Goal: Information Seeking & Learning: Learn about a topic

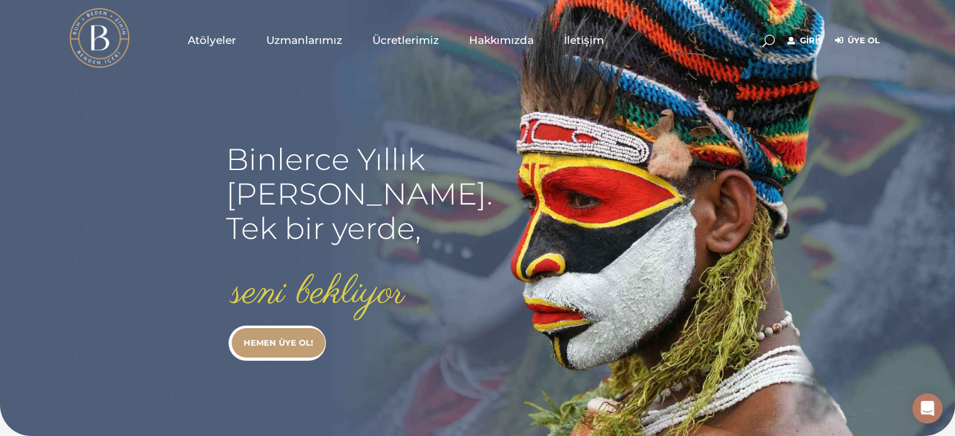
type input "[EMAIL_ADDRESS][DOMAIN_NAME]"
click at [802, 35] on link "Giriş" at bounding box center [804, 40] width 35 height 15
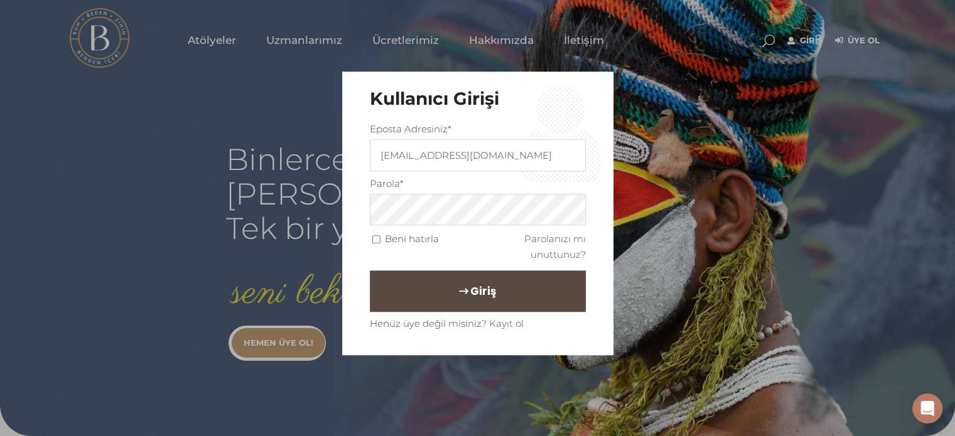
click at [474, 284] on span "Giriş" at bounding box center [483, 291] width 26 height 21
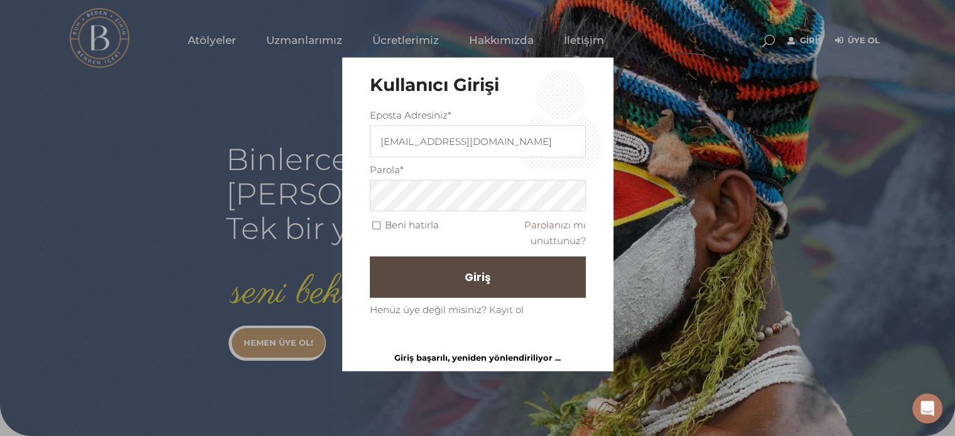
click at [375, 238] on div "Beni hatırla Parolanızı mı unuttunuz?" at bounding box center [478, 232] width 216 height 33
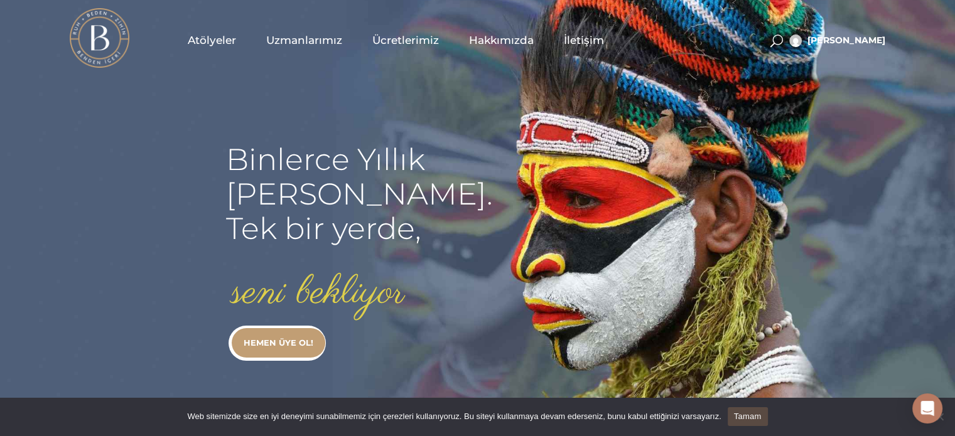
click at [241, 38] on link "Atölyeler" at bounding box center [212, 40] width 78 height 63
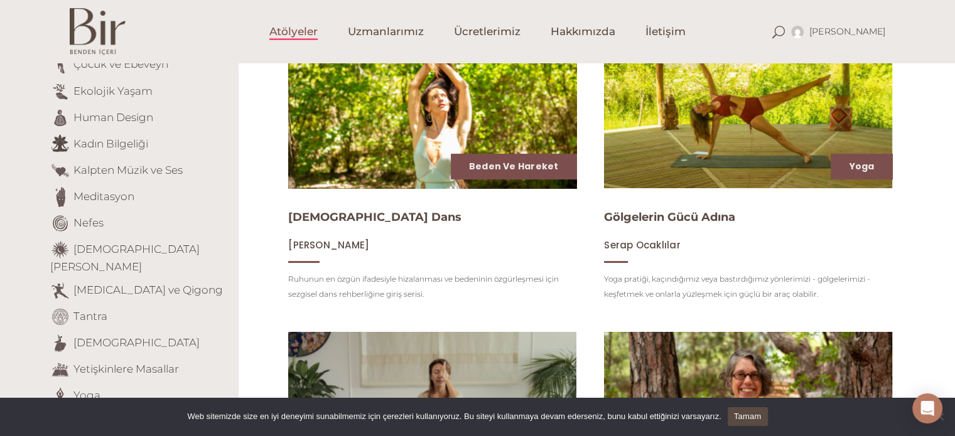
scroll to position [203, 0]
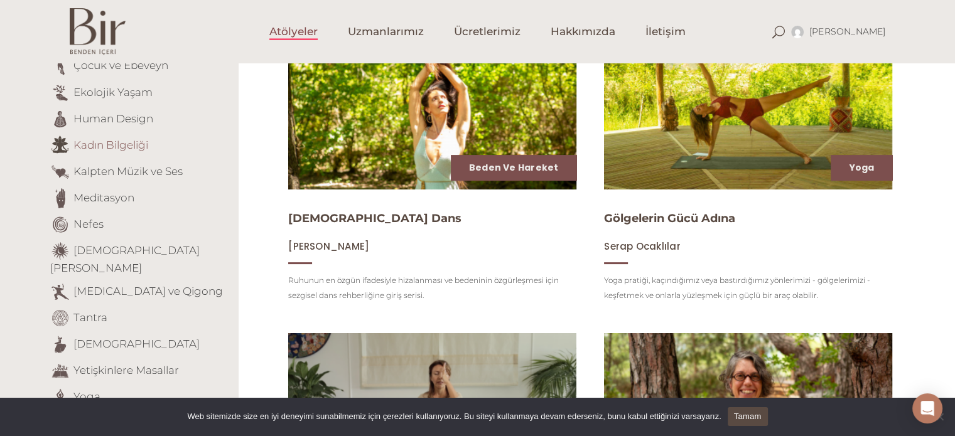
click at [132, 140] on link "Kadın Bilgeliği" at bounding box center [110, 144] width 75 height 13
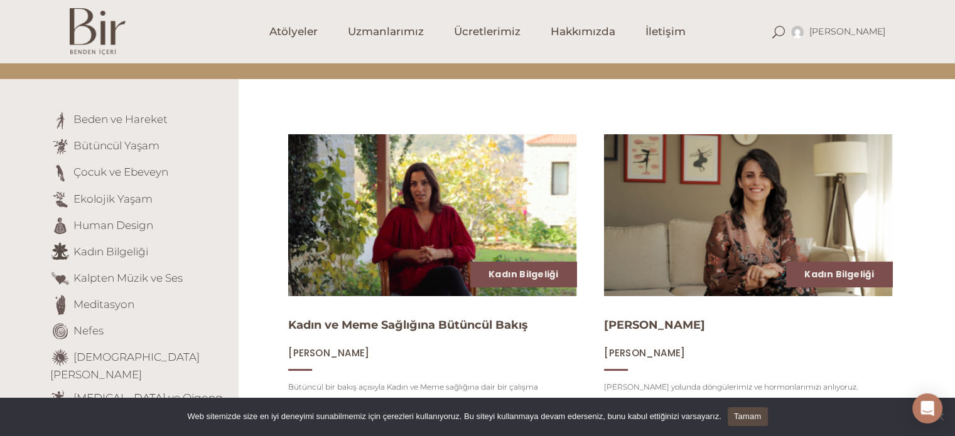
scroll to position [97, 0]
click at [127, 140] on link "Bütüncül Yaşam" at bounding box center [116, 145] width 86 height 13
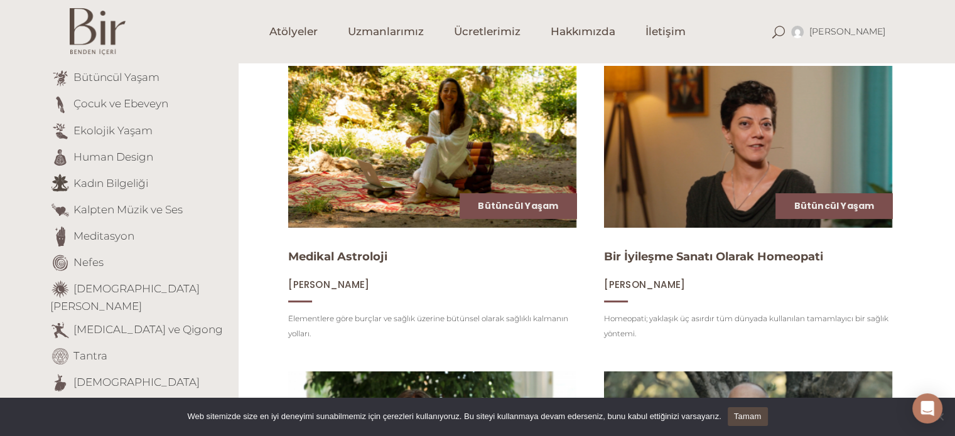
scroll to position [163, 0]
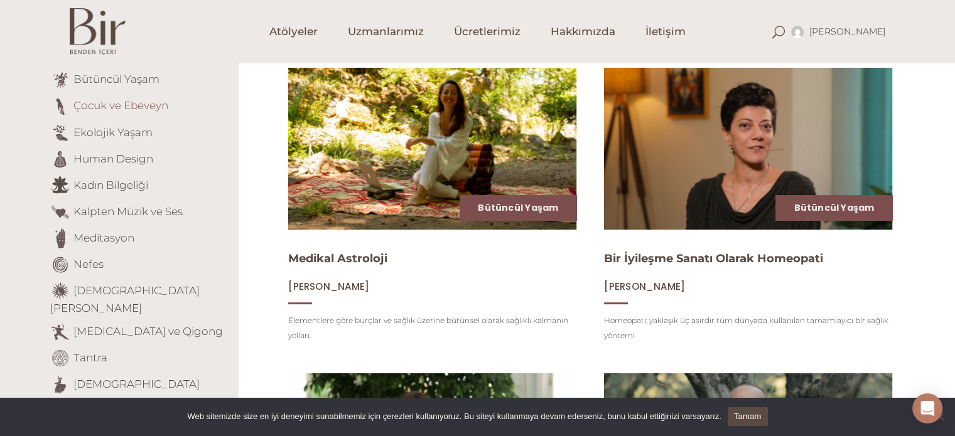
click at [147, 107] on link "Çocuk ve Ebeveyn" at bounding box center [120, 105] width 95 height 13
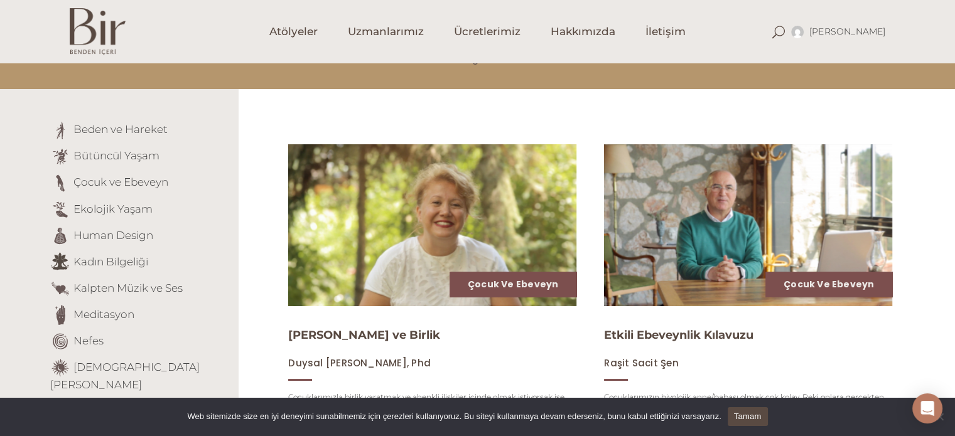
scroll to position [86, 0]
click at [498, 36] on span "Ücretlerimiz" at bounding box center [487, 31] width 67 height 14
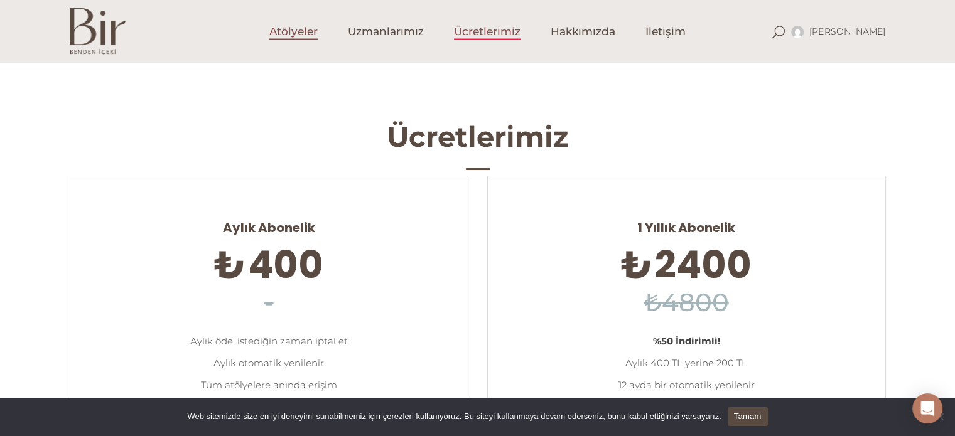
click at [294, 30] on span "Atölyeler" at bounding box center [293, 31] width 48 height 14
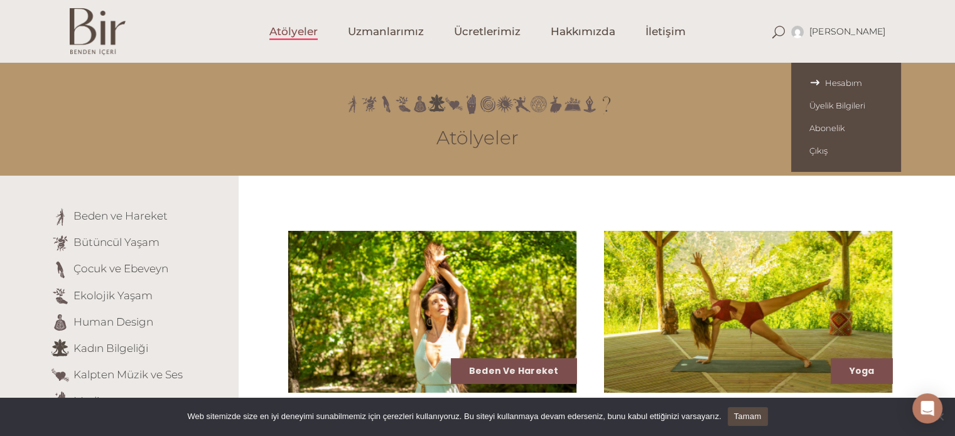
click at [836, 80] on span "Hesabım" at bounding box center [845, 83] width 73 height 10
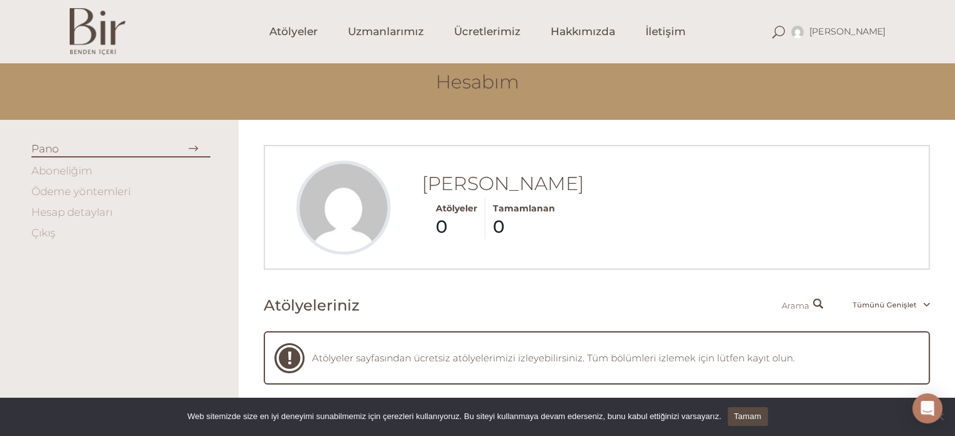
scroll to position [55, 0]
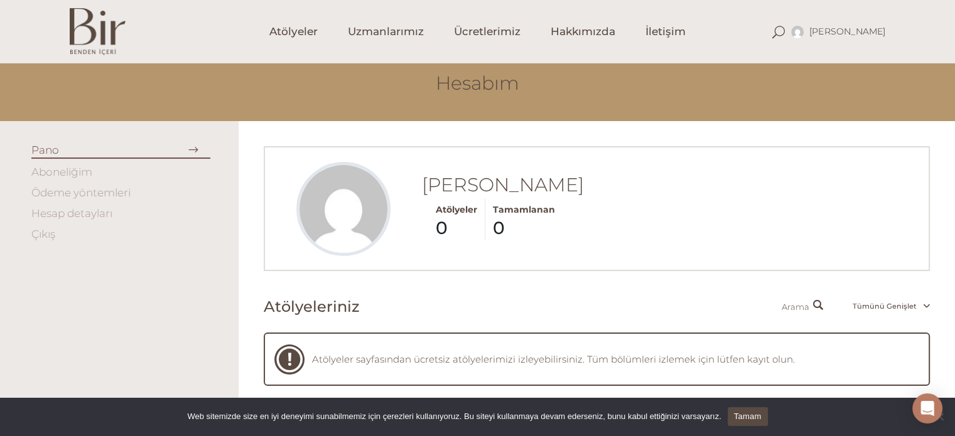
click at [75, 216] on link "Hesap detayları" at bounding box center [71, 213] width 81 height 13
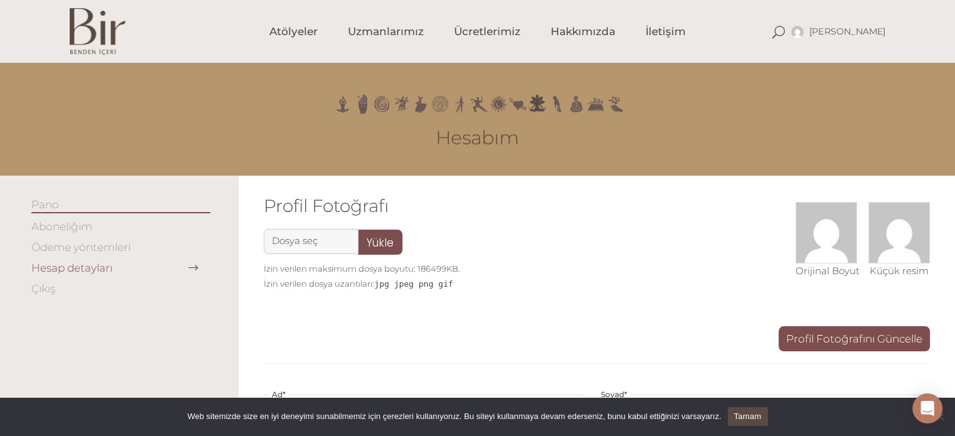
click at [95, 246] on link "Ödeme yöntemleri" at bounding box center [80, 247] width 99 height 13
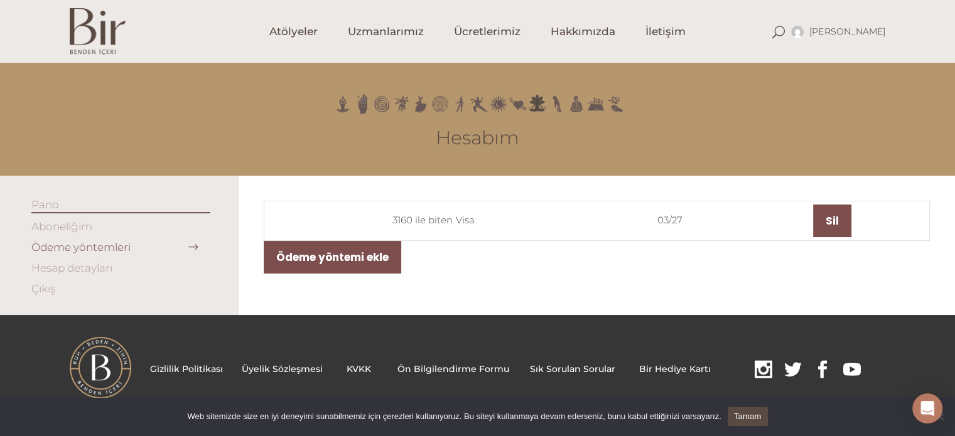
click at [773, 99] on div at bounding box center [477, 94] width 955 height 39
click at [292, 24] on span "Atölyeler" at bounding box center [293, 31] width 48 height 14
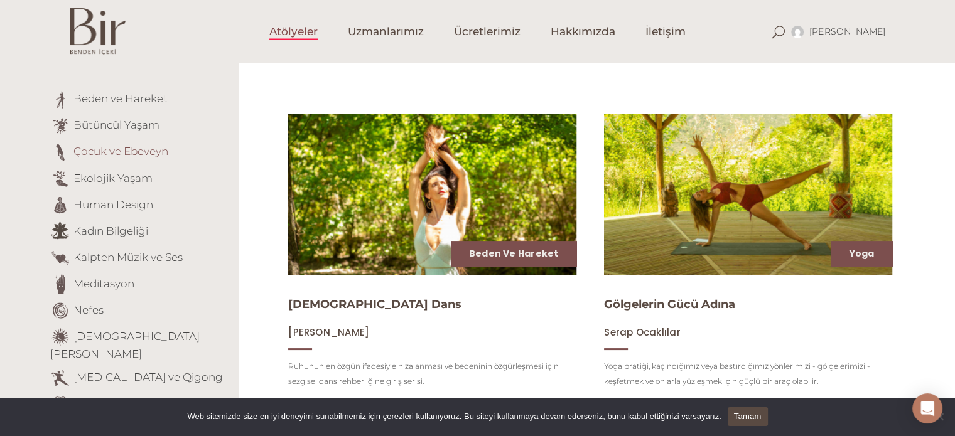
scroll to position [109, 0]
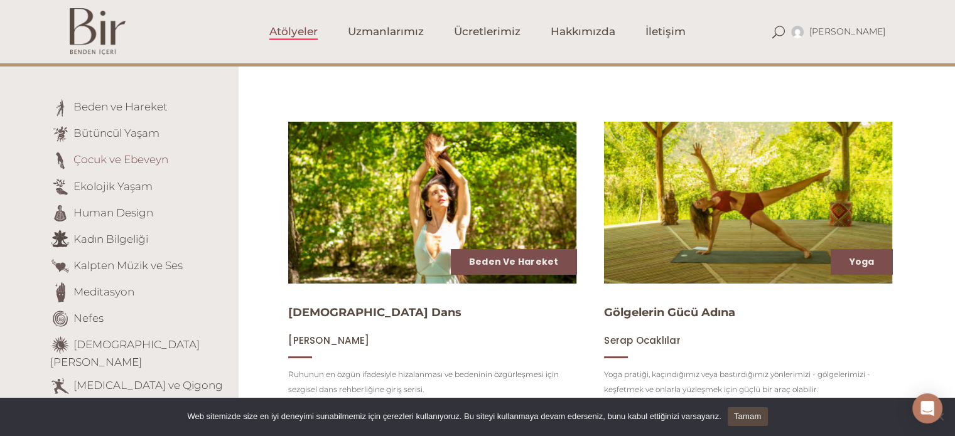
click at [119, 153] on link "Çocuk ve Ebeveyn" at bounding box center [120, 159] width 95 height 13
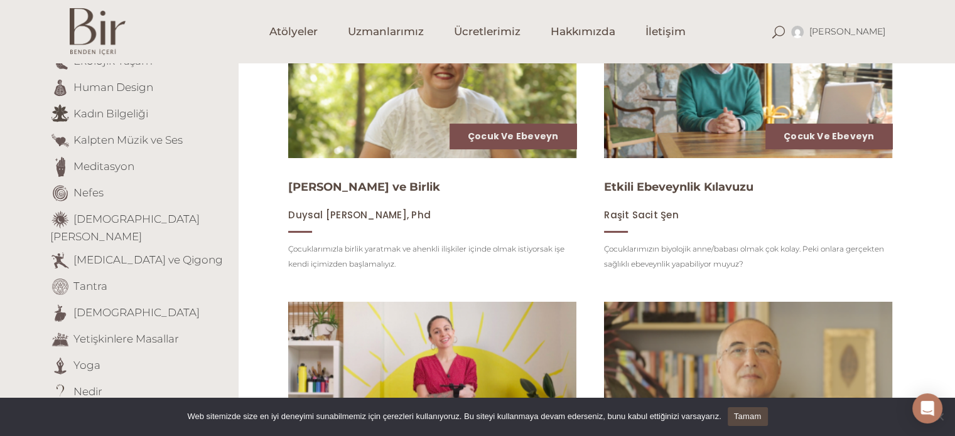
scroll to position [235, 0]
click at [85, 190] on link "Nefes" at bounding box center [88, 191] width 30 height 13
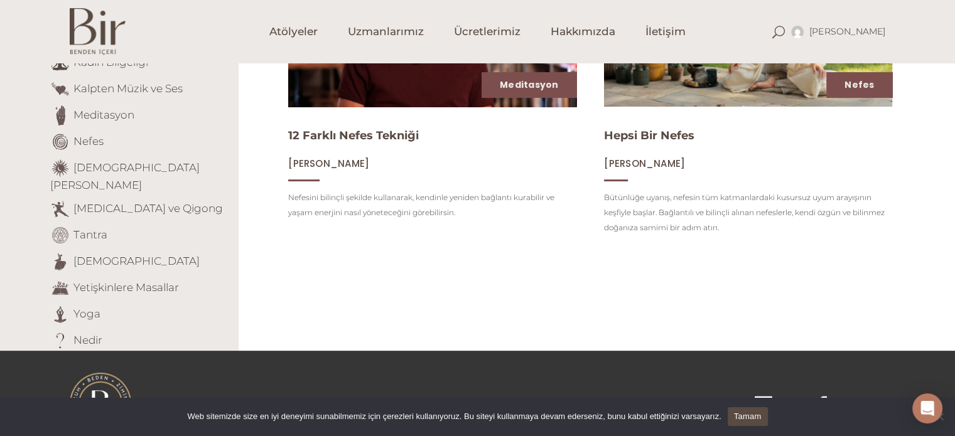
scroll to position [309, 0]
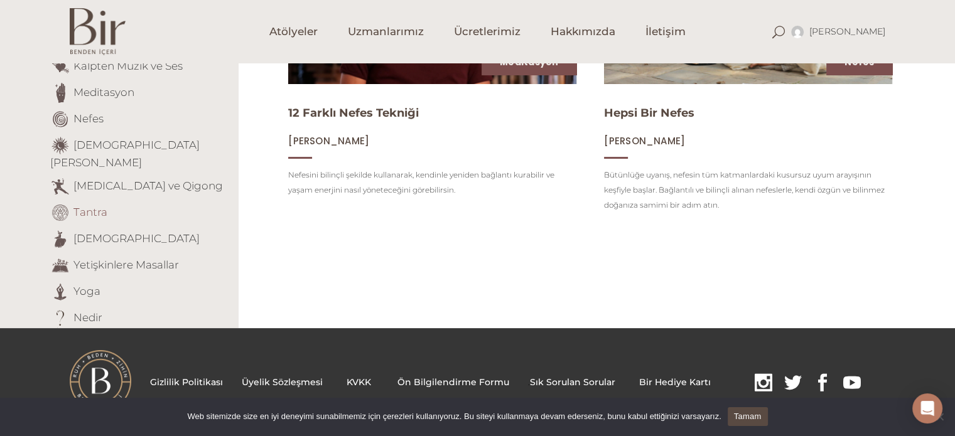
click at [80, 205] on link "Tantra" at bounding box center [90, 211] width 34 height 13
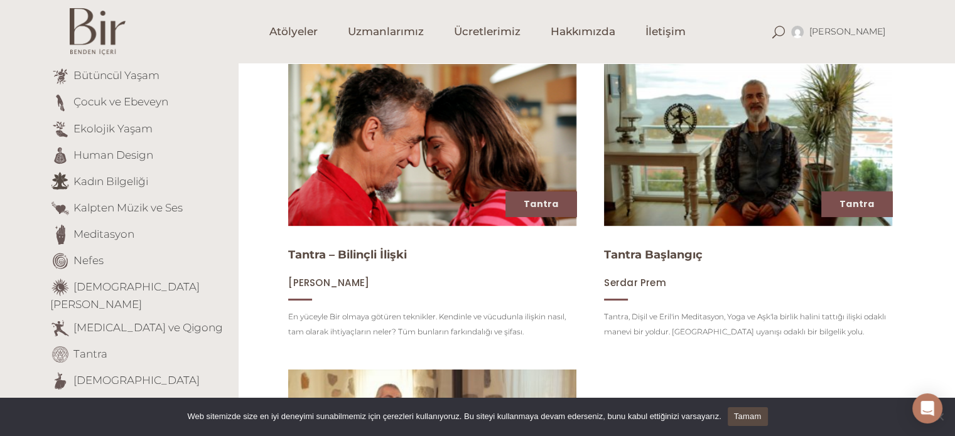
scroll to position [168, 0]
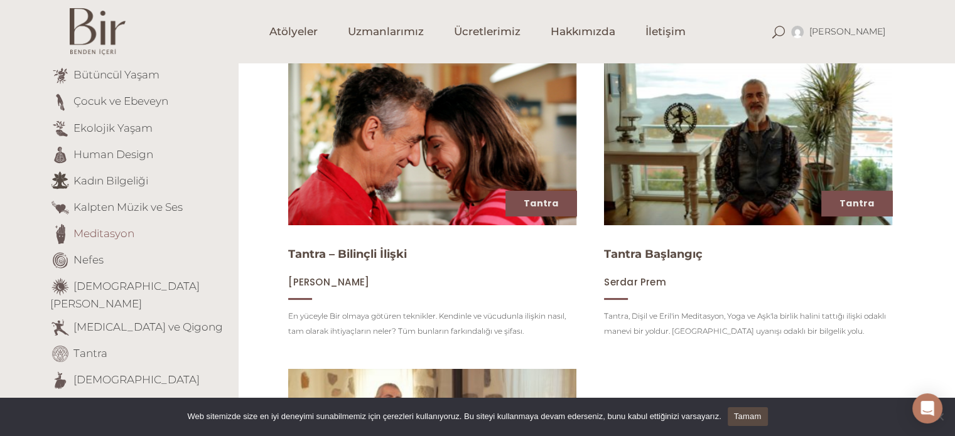
click at [82, 233] on link "Meditasyon" at bounding box center [103, 233] width 61 height 13
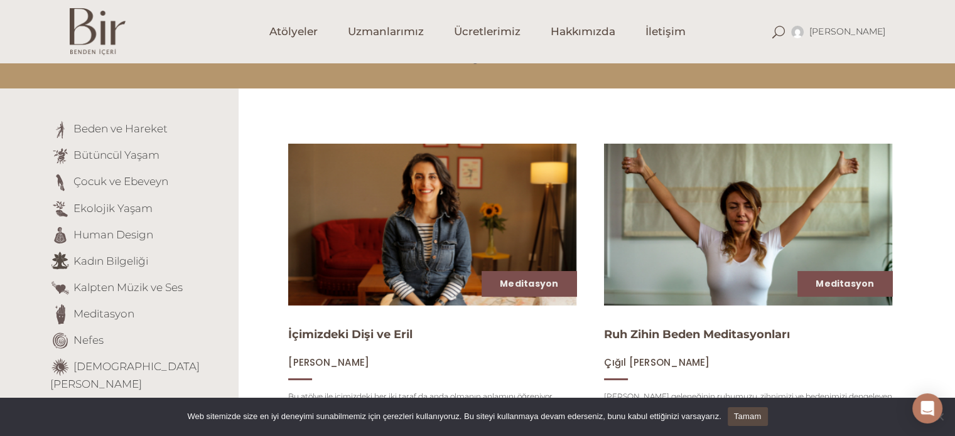
scroll to position [80, 0]
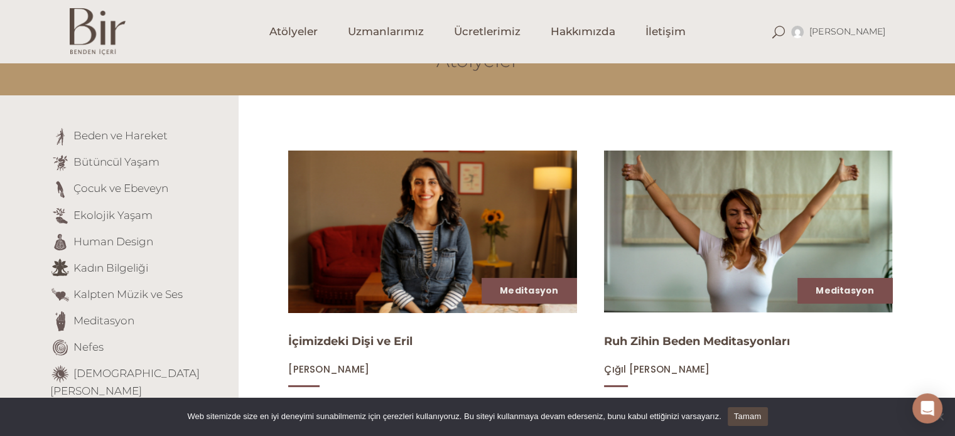
click at [403, 265] on img at bounding box center [432, 231] width 297 height 167
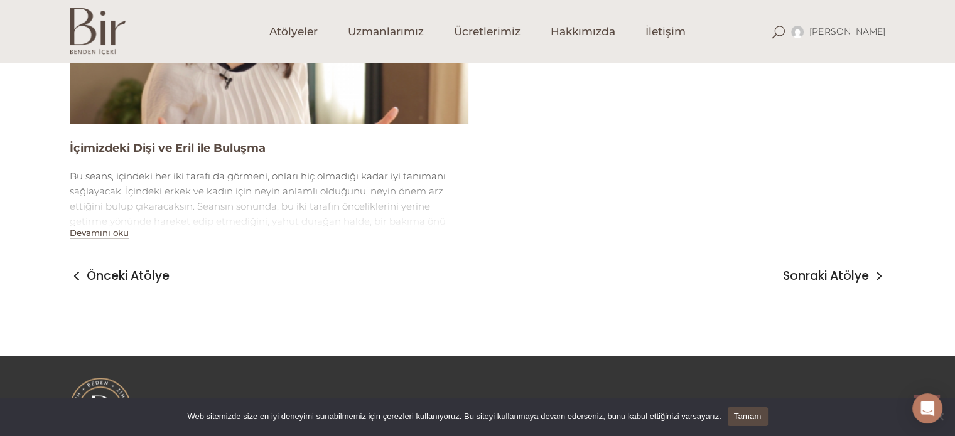
scroll to position [1362, 0]
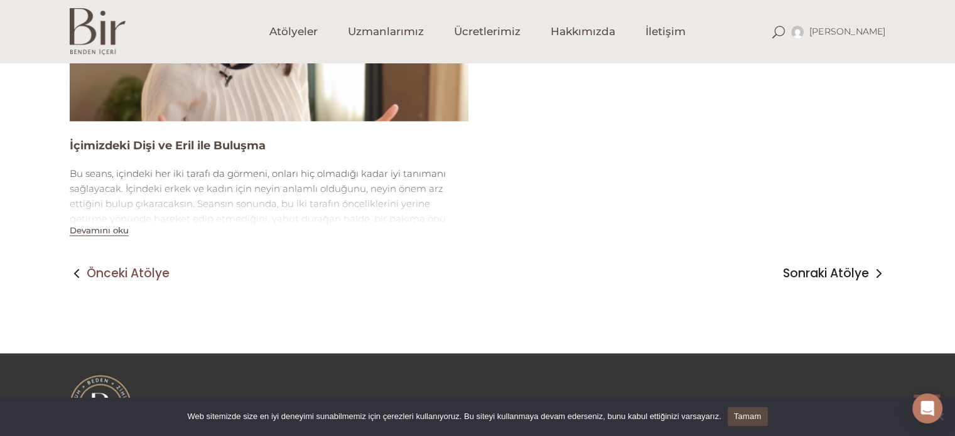
click at [146, 276] on span "Önceki Atölye" at bounding box center [128, 273] width 83 height 15
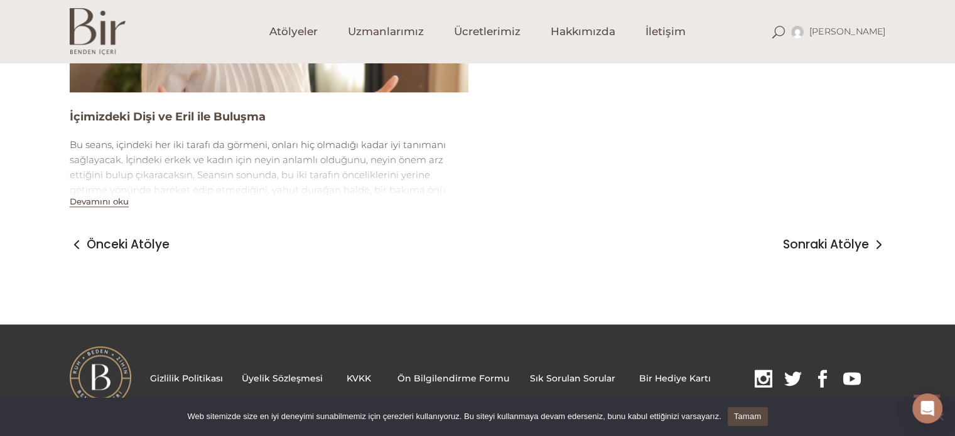
scroll to position [1403, 0]
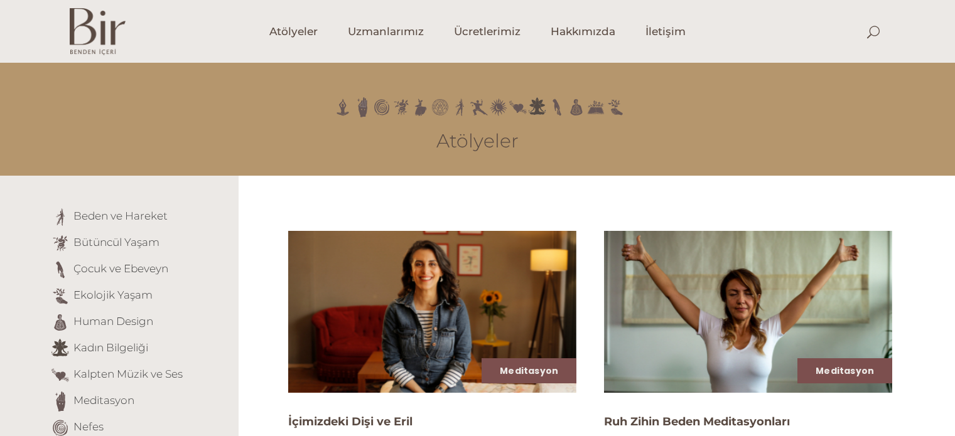
scroll to position [196, 0]
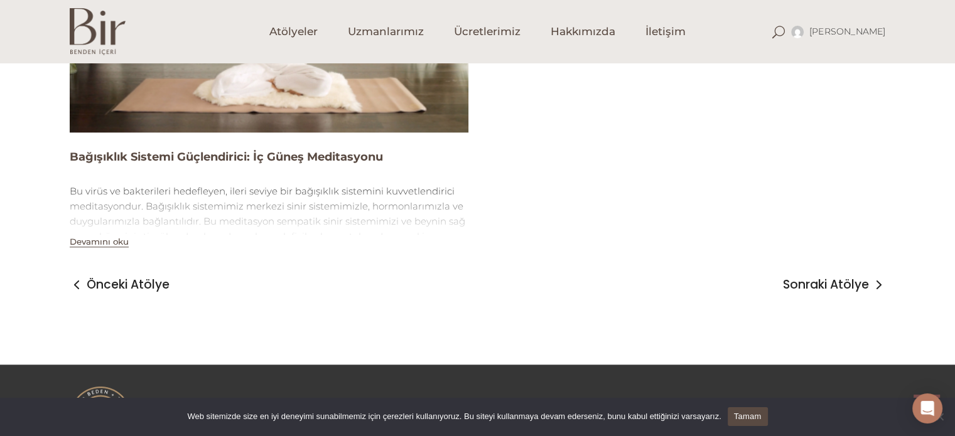
scroll to position [1403, 0]
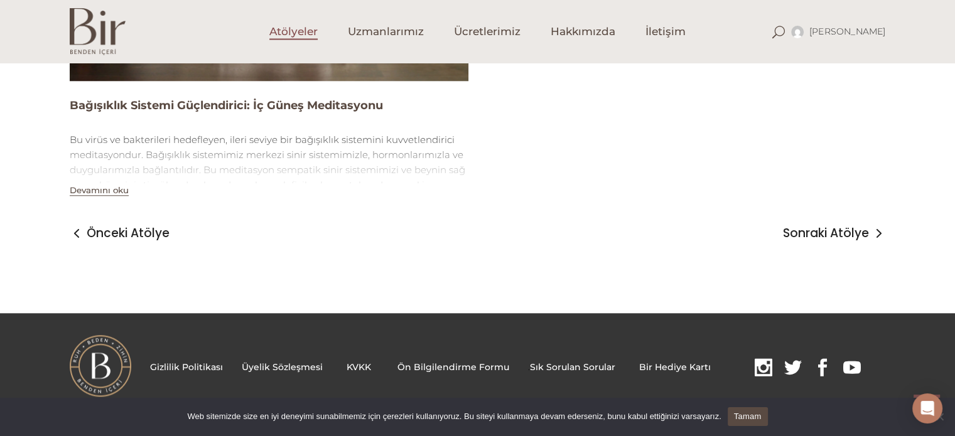
click at [311, 29] on span "Atölyeler" at bounding box center [293, 31] width 48 height 14
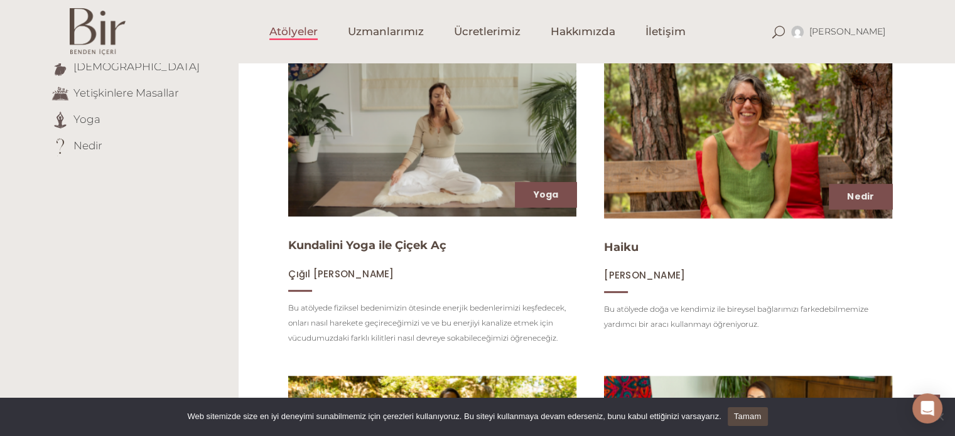
scroll to position [479, 0]
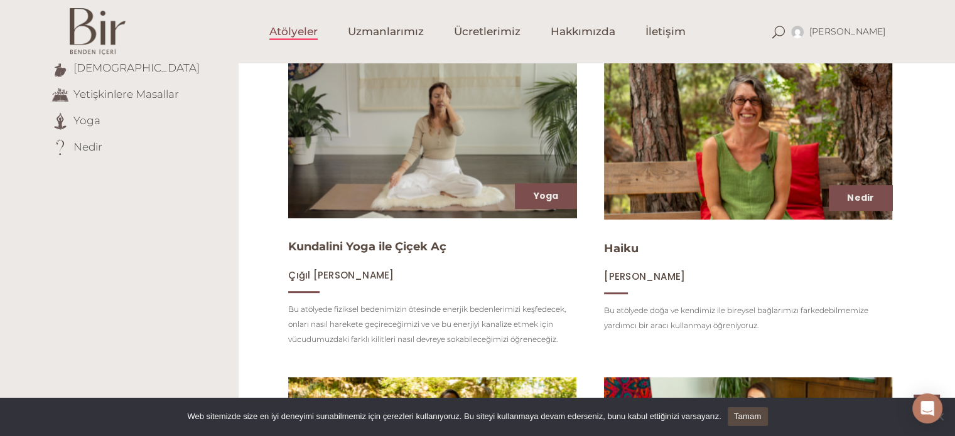
click at [413, 176] on img at bounding box center [432, 138] width 297 height 166
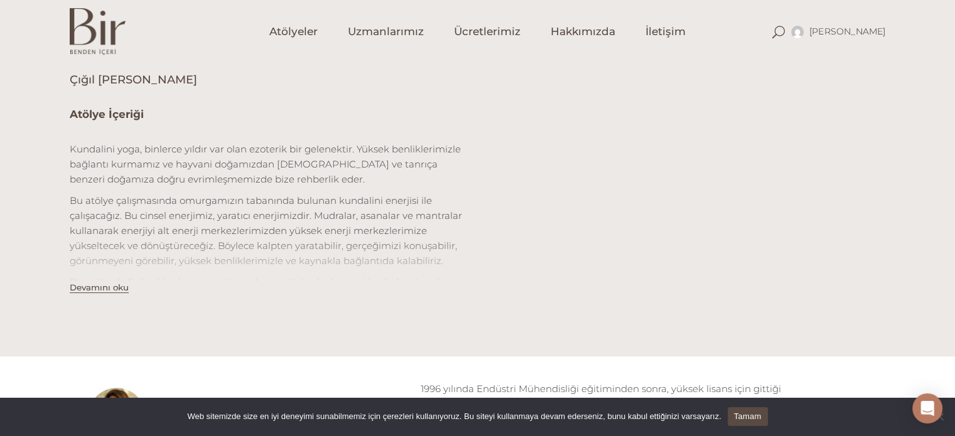
scroll to position [370, 0]
click at [492, 39] on span "Ücretlerimiz" at bounding box center [487, 31] width 67 height 14
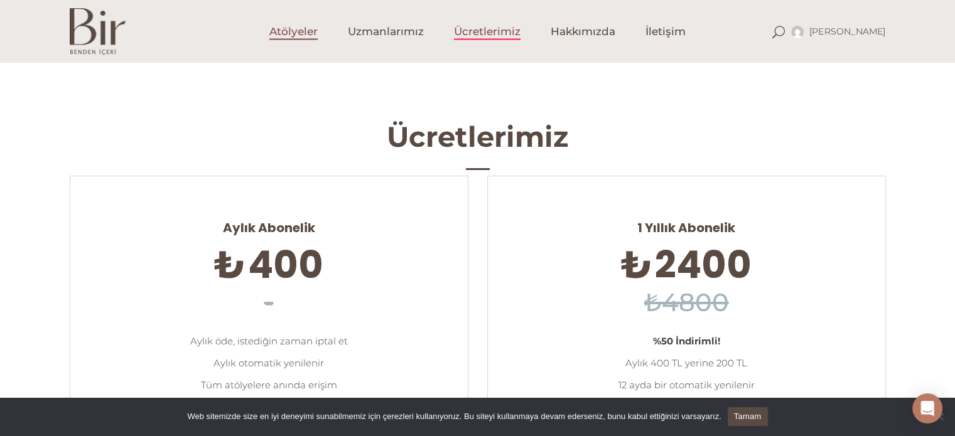
click at [296, 21] on link "Atölyeler" at bounding box center [293, 31] width 78 height 63
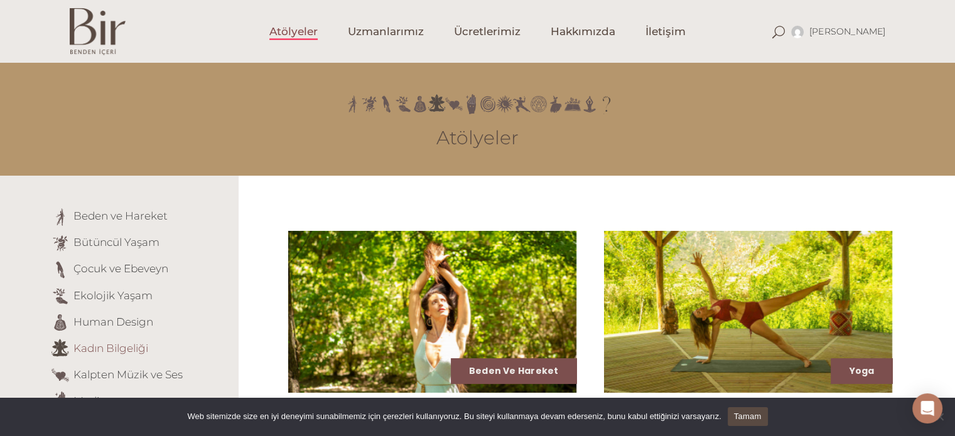
click at [125, 349] on link "Kadın Bilgeliği" at bounding box center [110, 347] width 75 height 13
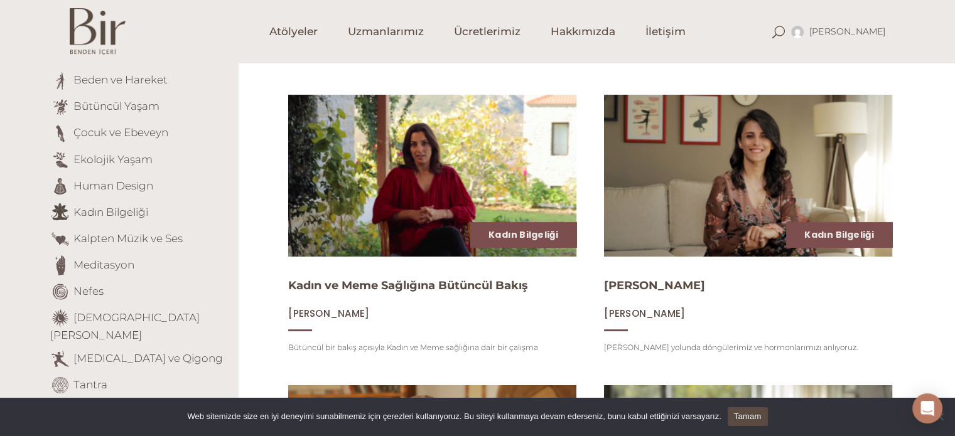
scroll to position [133, 0]
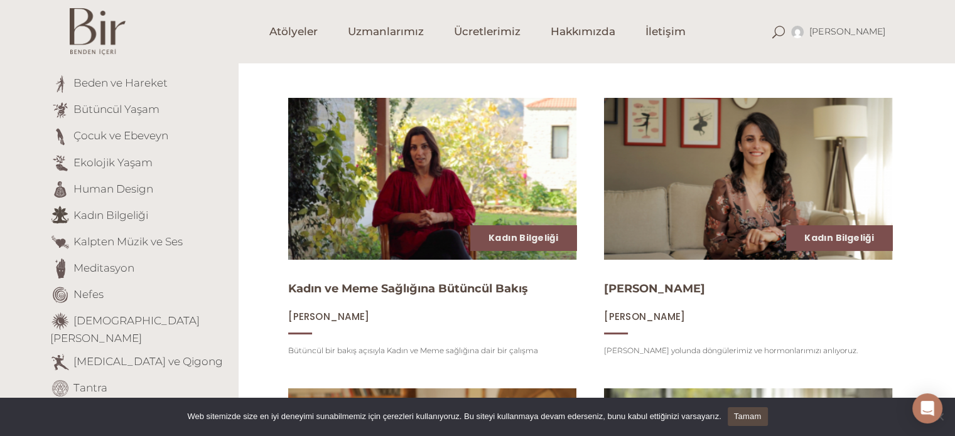
click at [495, 240] on link "Kadın Bilgeliği" at bounding box center [523, 238] width 70 height 13
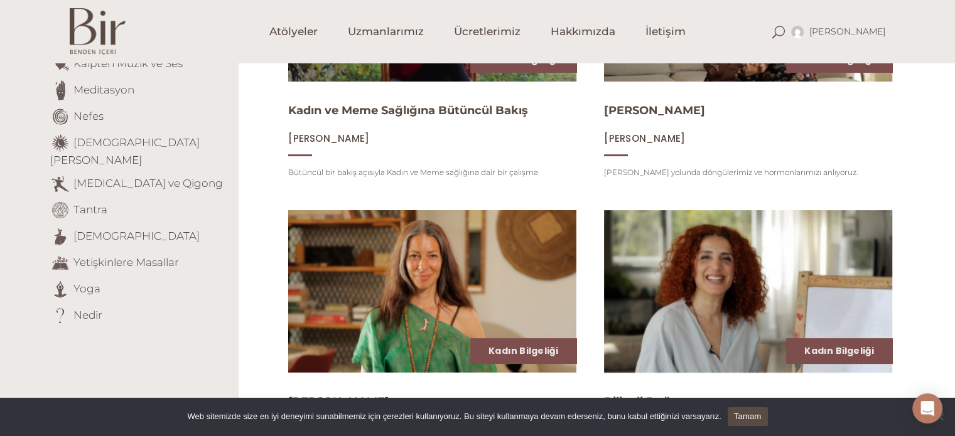
scroll to position [326, 0]
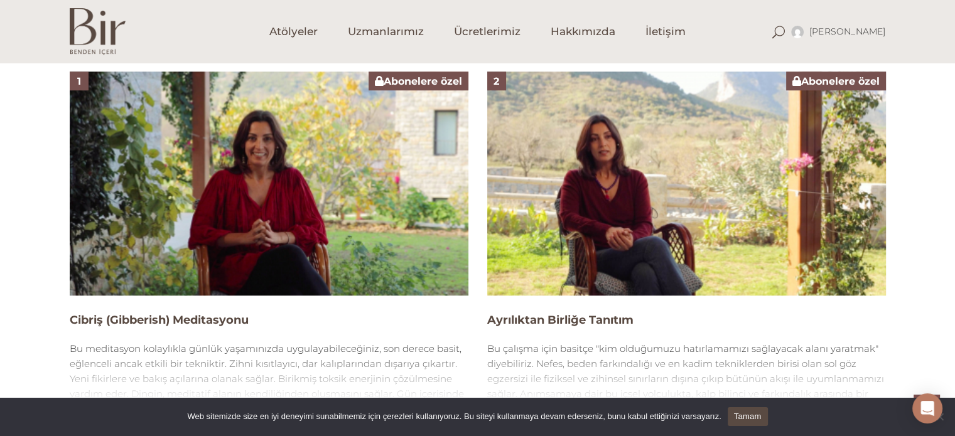
scroll to position [827, 0]
click at [324, 270] on img at bounding box center [269, 184] width 399 height 224
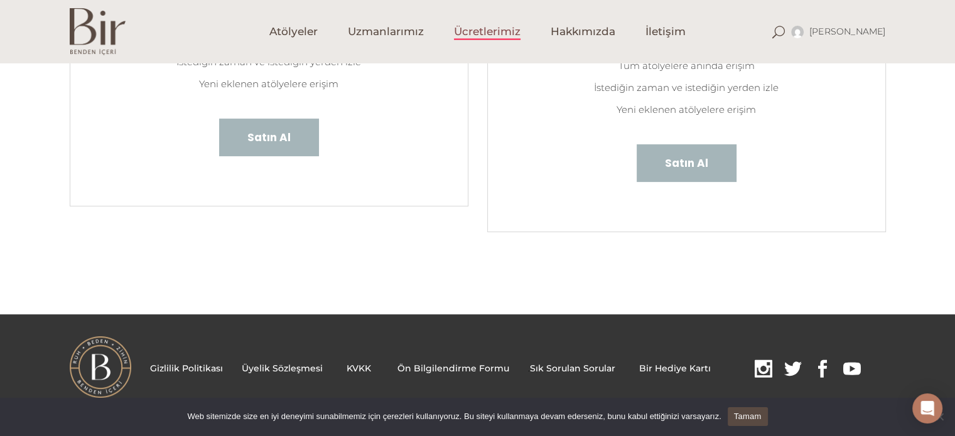
scroll to position [336, 0]
